Goal: Contribute content

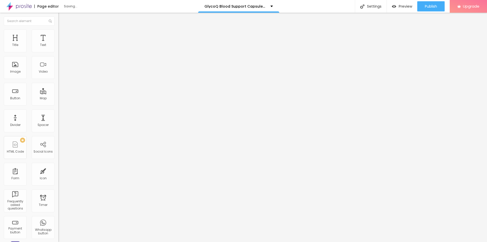
click at [58, 44] on span "Add image" at bounding box center [68, 41] width 21 height 4
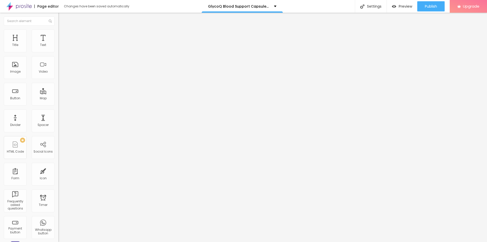
click at [58, 51] on input "text" at bounding box center [88, 48] width 61 height 5
paste input "GlycoQ Blood Support Capsules [GEOGRAPHIC_DATA]"
type input "GlycoQ Blood Support Capsules [GEOGRAPHIC_DATA]"
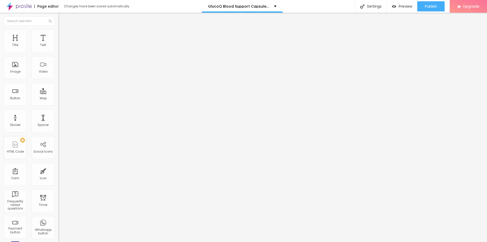
click at [58, 104] on input "https://" at bounding box center [88, 101] width 61 height 5
paste input "[DOMAIN_NAME][URL]"
type input "[URL][DOMAIN_NAME]"
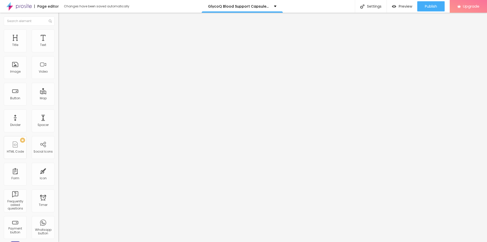
click at [58, 32] on img at bounding box center [60, 31] width 5 height 5
type input "90"
type input "85"
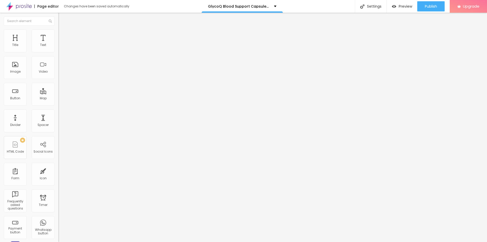
type input "80"
type input "75"
type input "70"
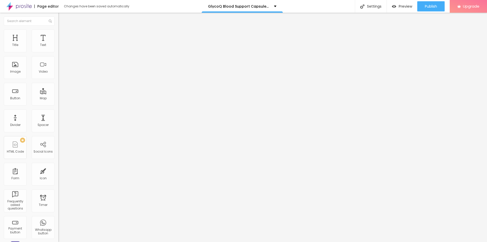
type input "70"
type input "65"
type input "60"
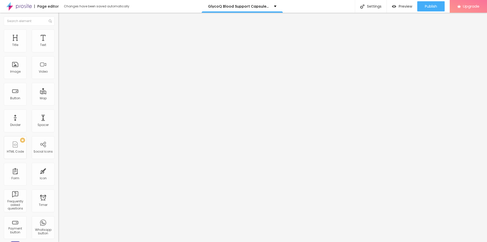
type input "55"
drag, startPoint x: 52, startPoint y: 54, endPoint x: 29, endPoint y: 54, distance: 22.6
type input "55"
click at [58, 52] on input "range" at bounding box center [74, 50] width 33 height 4
click at [60, 74] on icon "button" at bounding box center [60, 73] width 1 height 1
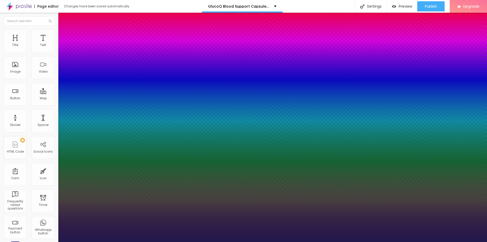
type input "1"
type input "17"
type input "1"
type input "18"
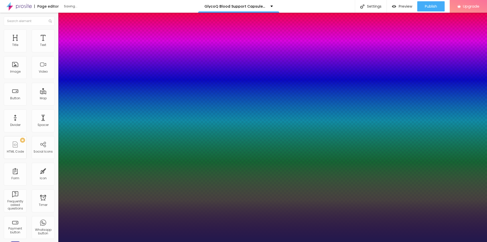
type input "18"
type input "1"
type input "19"
type input "1"
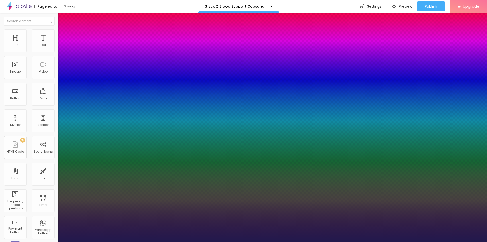
type input "20"
type input "1"
type input "21"
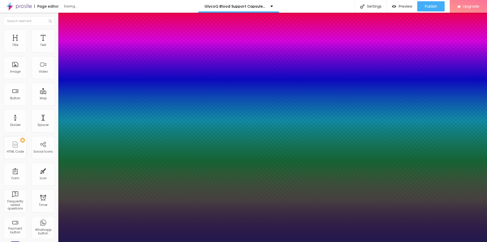
type input "1"
type input "22"
type input "1"
type input "24"
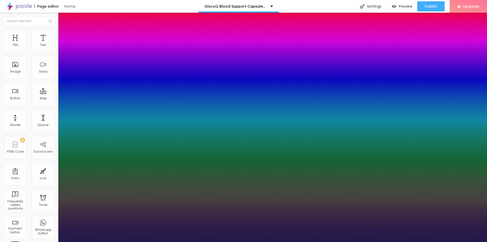
type input "24"
type input "1"
type input "25"
type input "1"
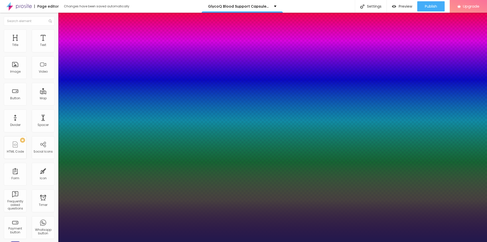
drag, startPoint x: 69, startPoint y: 143, endPoint x: 72, endPoint y: 144, distance: 3.7
type input "25"
click at [181, 242] on div at bounding box center [243, 242] width 487 height 0
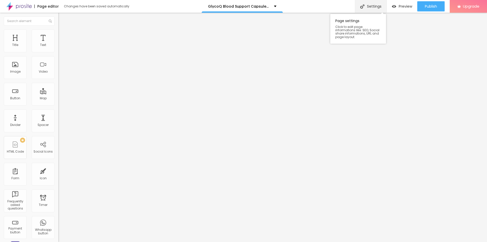
click at [375, 9] on div "Settings" at bounding box center [371, 6] width 32 height 13
paste input "GlycoQ Blood Support Capsules [GEOGRAPHIC_DATA]"
paste input "(Official™) - Is It Worth the Hype?"
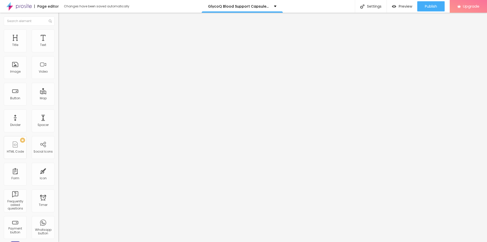
type input "GlycoQ Blood Support Capsules [GEOGRAPHIC_DATA] (Official™) - Is It Worth the H…"
paste textarea "Balancing blood sugar has become one of the biggest health challenges across th…"
type textarea "Balancing blood sugar has become one of the biggest health challenges across th…"
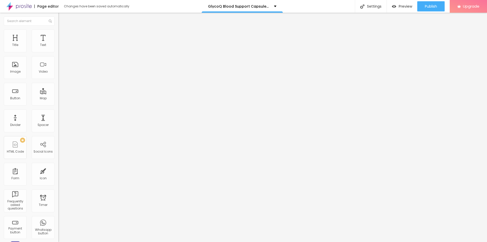
drag, startPoint x: 269, startPoint y: 122, endPoint x: 189, endPoint y: 122, distance: 79.7
paste textarea "GlycoQ Blood Support Capsules [GEOGRAPHIC_DATA]"
type textarea "GlycoQ Blood Support Capsules [GEOGRAPHIC_DATA]"
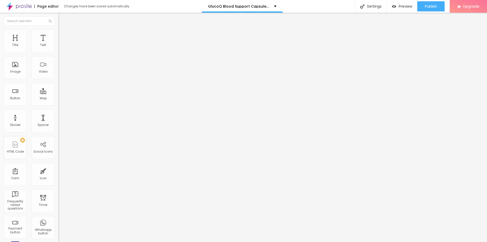
click at [425, 8] on span "Publish" at bounding box center [431, 6] width 12 height 4
